Goal: Transaction & Acquisition: Purchase product/service

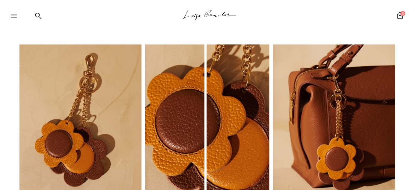
scroll to position [636, 0]
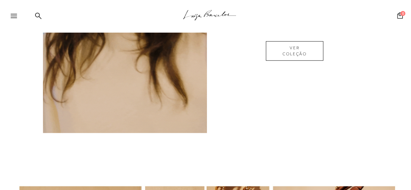
click at [13, 17] on icon at bounding box center [14, 16] width 6 height 4
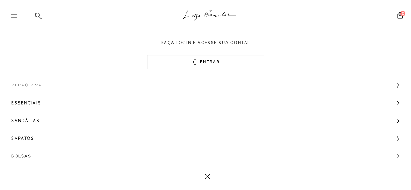
click at [34, 82] on span "Verão Viva" at bounding box center [26, 85] width 31 height 18
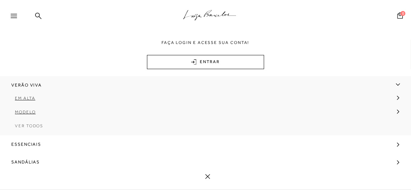
click at [26, 128] on span "Ver Todos" at bounding box center [29, 126] width 28 height 5
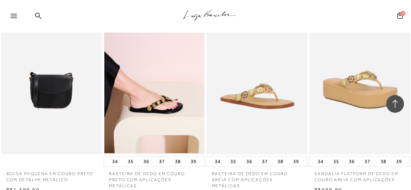
scroll to position [1243, 0]
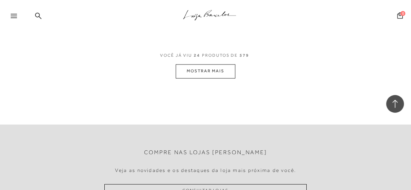
click at [216, 65] on button "MOSTRAR MAIS" at bounding box center [206, 71] width 60 height 14
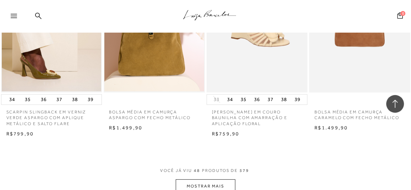
scroll to position [2379, 0]
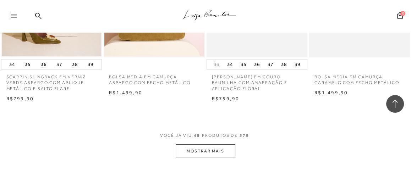
click at [205, 145] on button "MOSTRAR MAIS" at bounding box center [206, 152] width 60 height 14
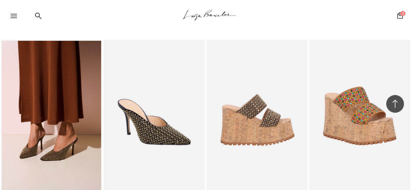
scroll to position [3089, 0]
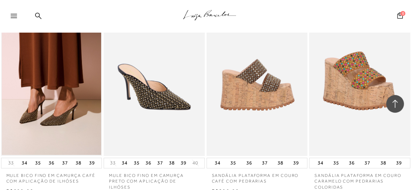
click at [282, 101] on img at bounding box center [257, 81] width 100 height 152
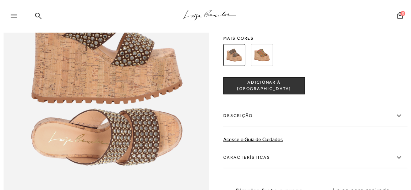
scroll to position [355, 0]
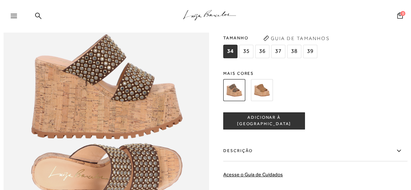
click at [263, 94] on img at bounding box center [262, 90] width 22 height 22
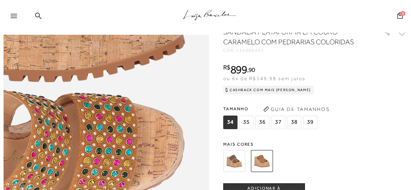
scroll to position [142, 0]
